Goal: Find contact information: Find contact information

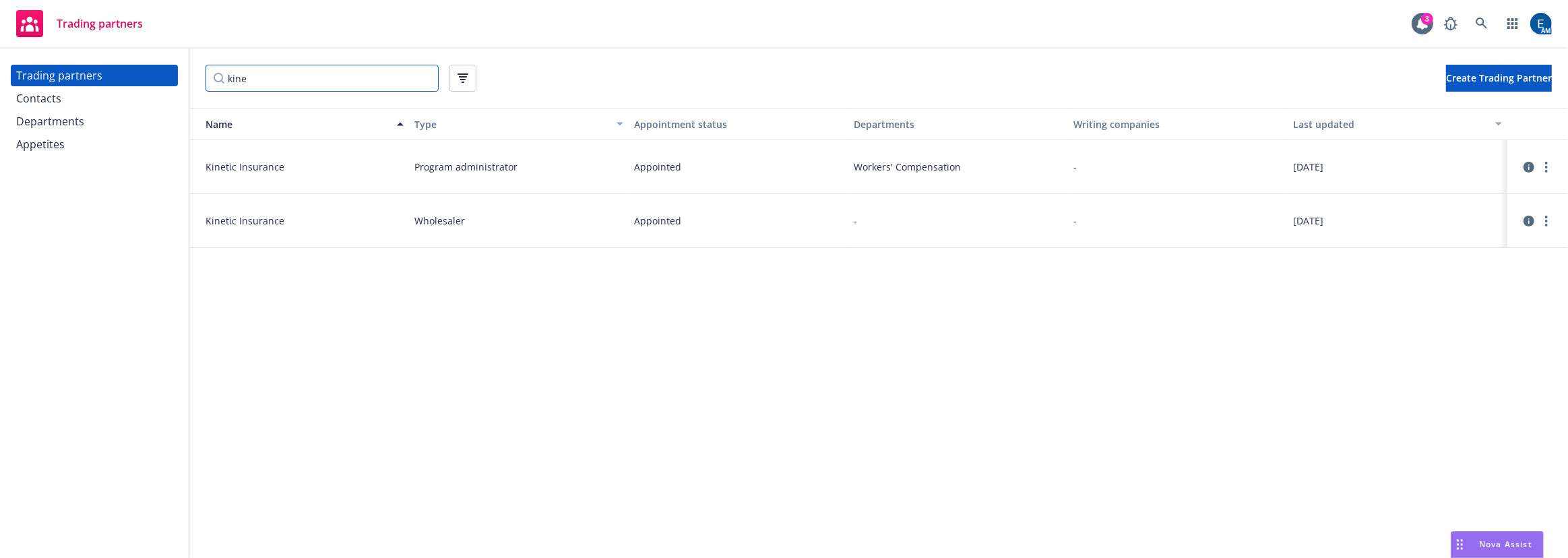
drag, startPoint x: 350, startPoint y: 72, endPoint x: 218, endPoint y: 69, distance: 132.0
click at [218, 69] on input "kine" at bounding box center [322, 78] width 233 height 27
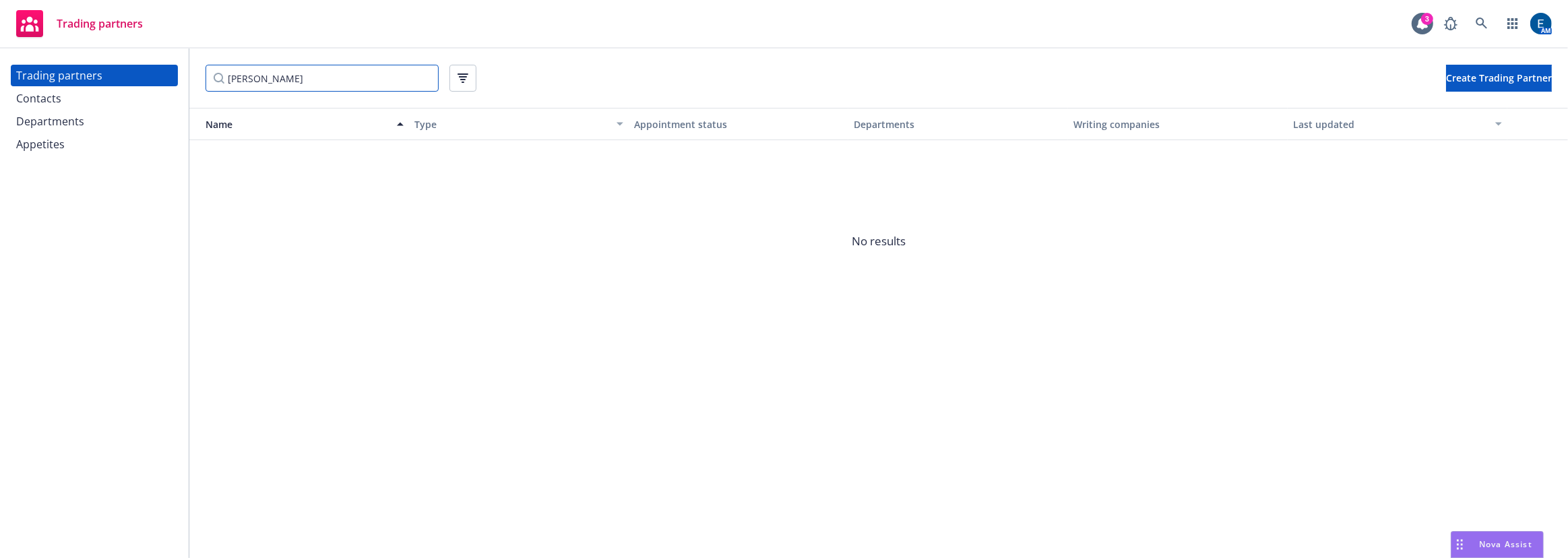
type input "[PERSON_NAME]"
click at [81, 74] on div "Trading partners" at bounding box center [94, 76] width 156 height 21
click at [114, 88] on div "Contacts" at bounding box center [94, 98] width 156 height 21
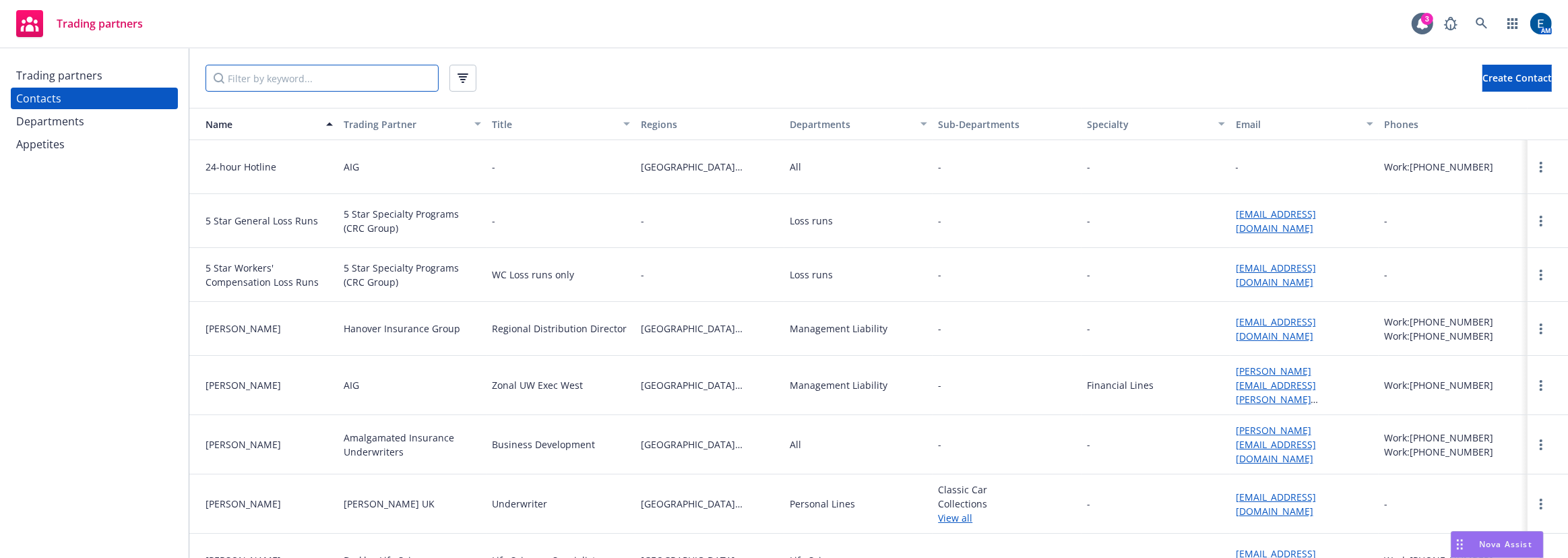
click at [256, 75] on input "Filter by keyword..." at bounding box center [322, 78] width 233 height 27
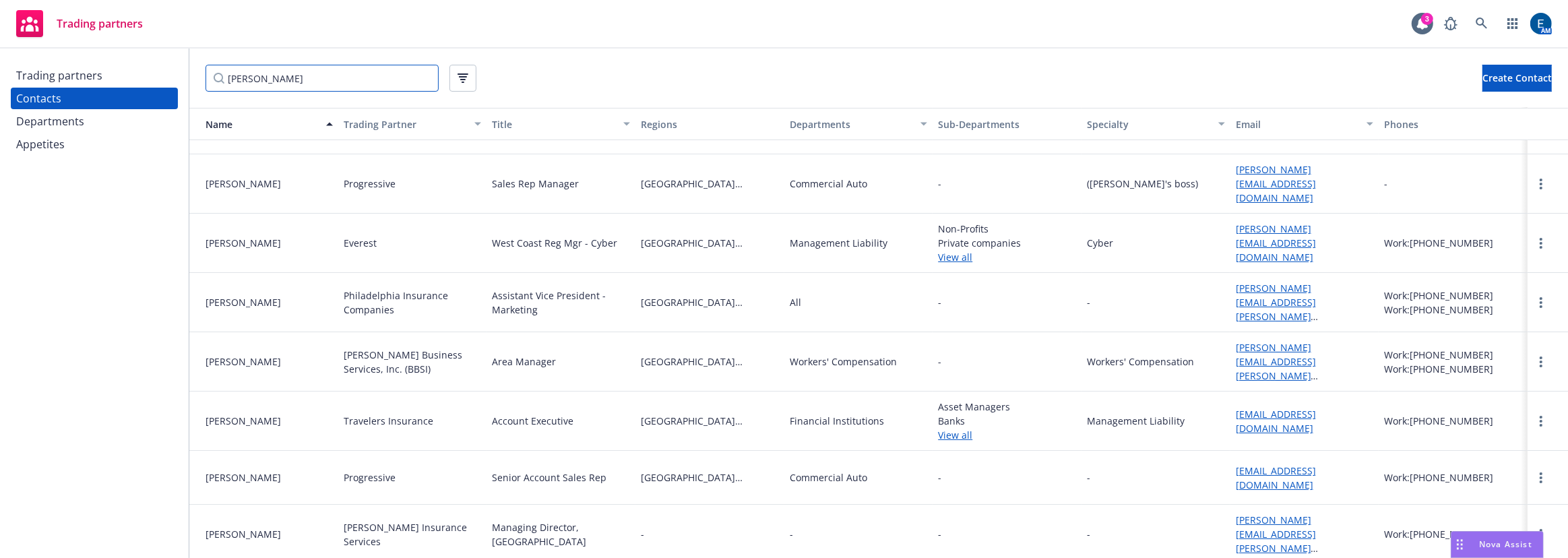
scroll to position [61, 0]
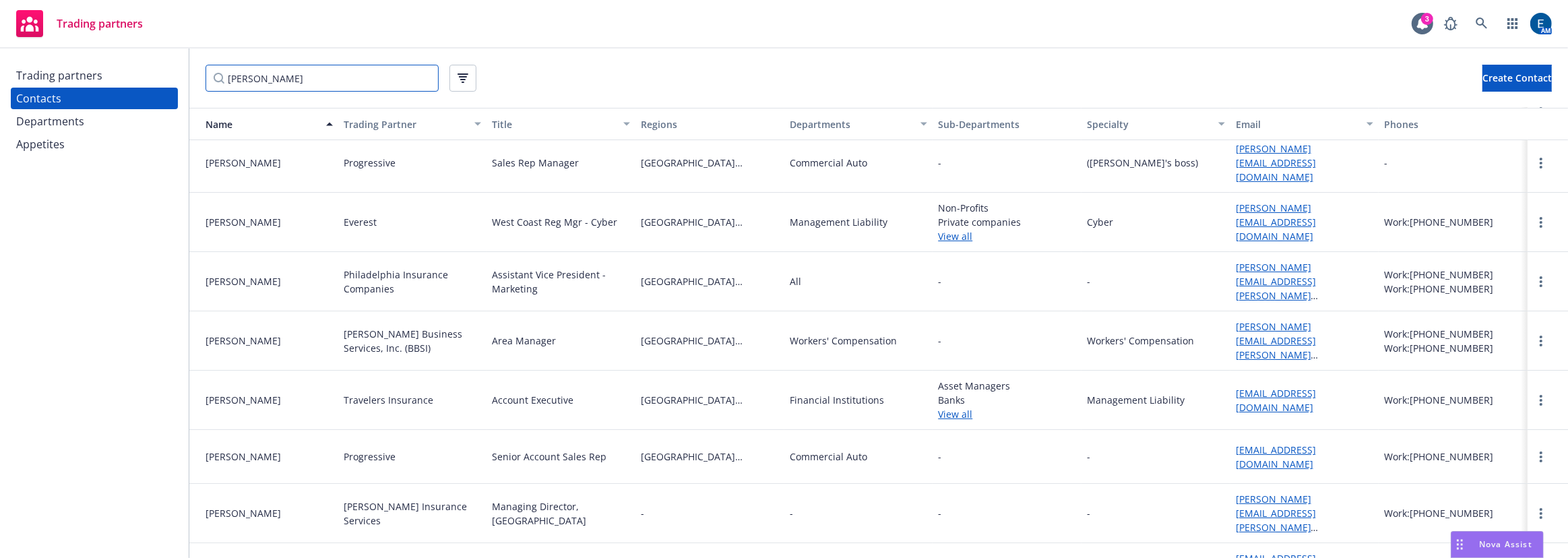
type input "[PERSON_NAME]"
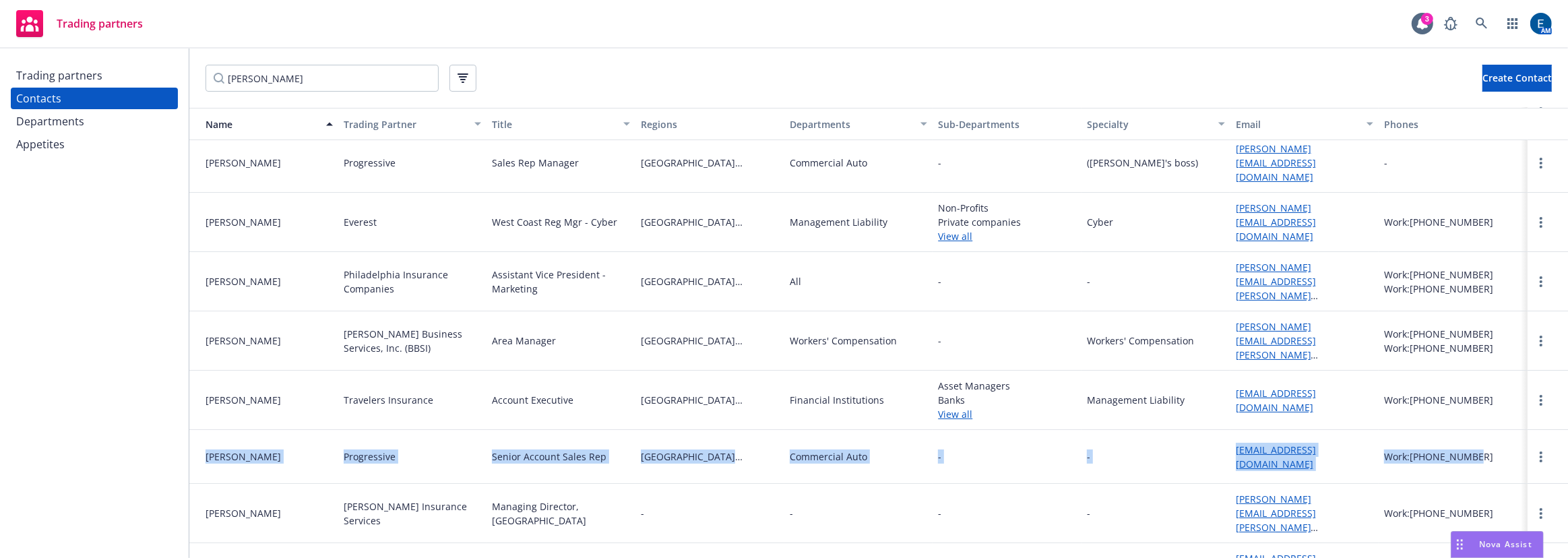
drag, startPoint x: 1482, startPoint y: 412, endPoint x: 196, endPoint y: 424, distance: 1286.1
click at [196, 430] on div "[PERSON_NAME] Progressive Senior Account Sales Rep [GEOGRAPHIC_DATA][US_STATE] …" at bounding box center [879, 457] width 1379 height 54
copy div "[PERSON_NAME] Progressive Senior Account Sales Rep [GEOGRAPHIC_DATA][US_STATE] …"
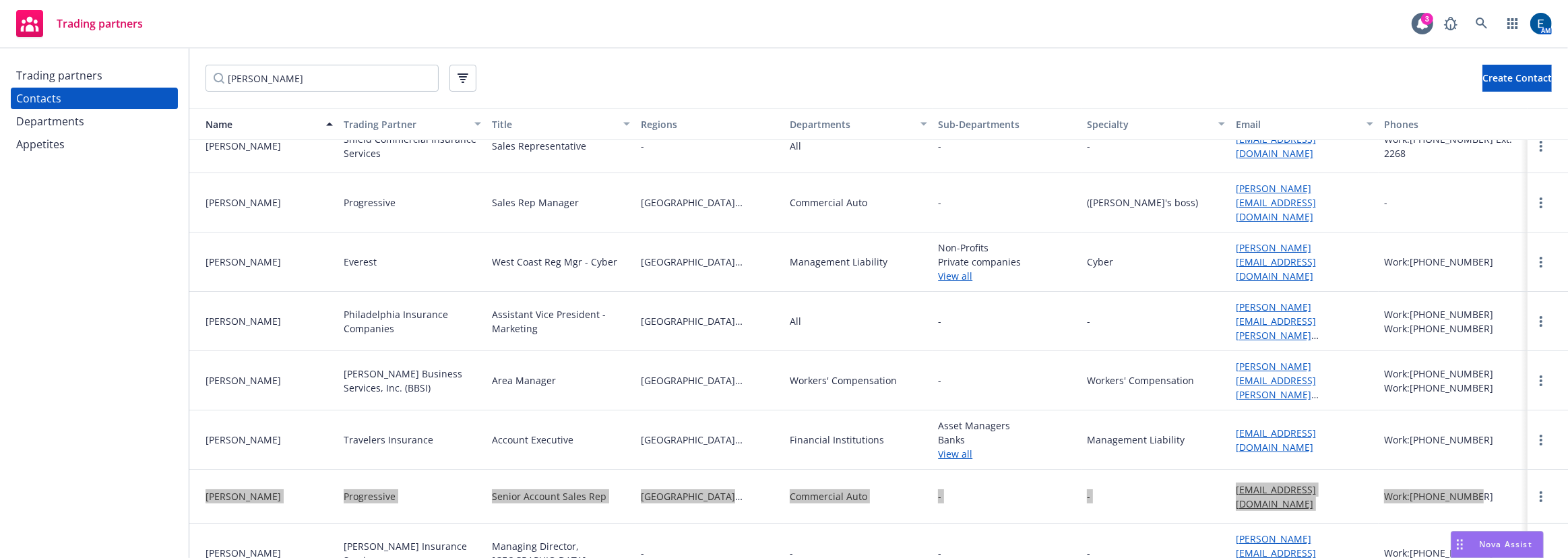
scroll to position [0, 0]
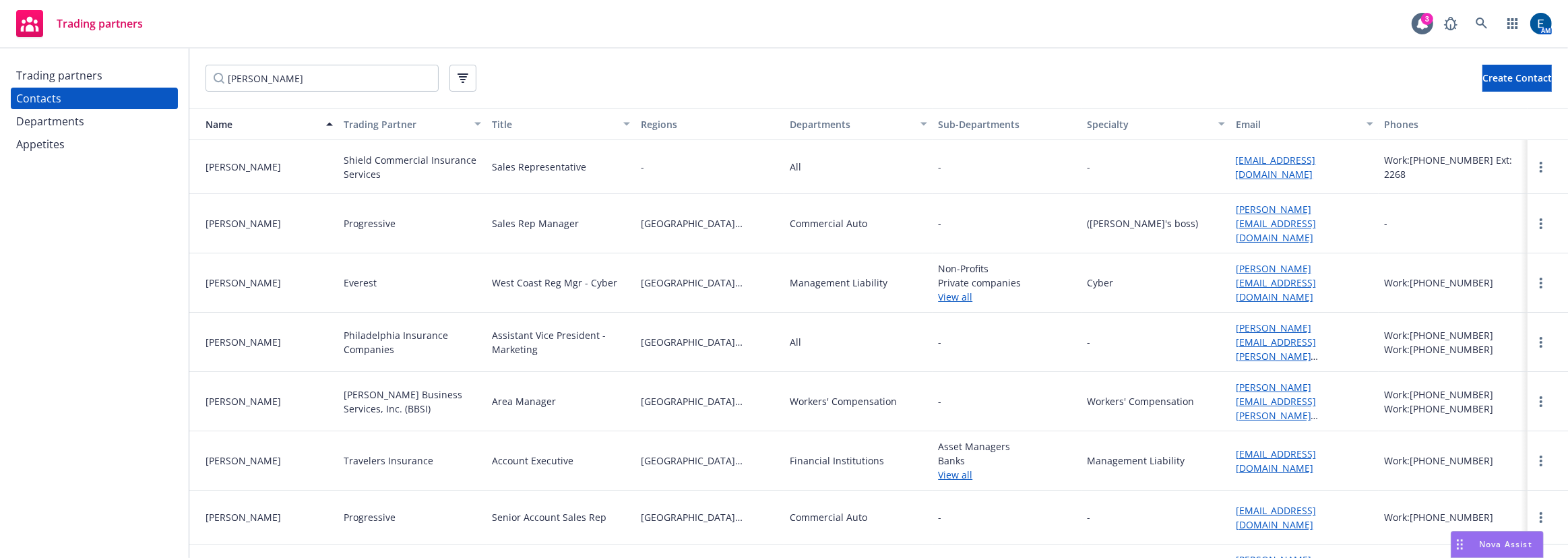
click at [694, 335] on span "[GEOGRAPHIC_DATA][US_STATE]" at bounding box center [710, 342] width 138 height 14
